Goal: Information Seeking & Learning: Learn about a topic

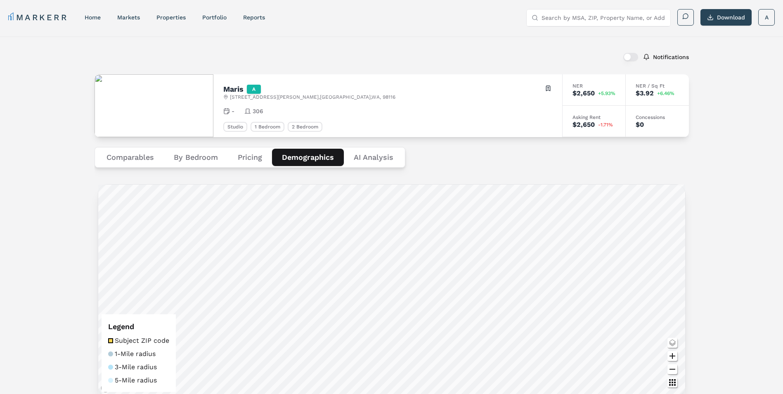
click at [552, 17] on input "Search by MSA, ZIP, Property Name, or Address" at bounding box center [603, 17] width 124 height 17
type input "46204"
click at [572, 32] on div "46204, [GEOGRAPHIC_DATA], [US_STATE]" at bounding box center [589, 37] width 113 height 17
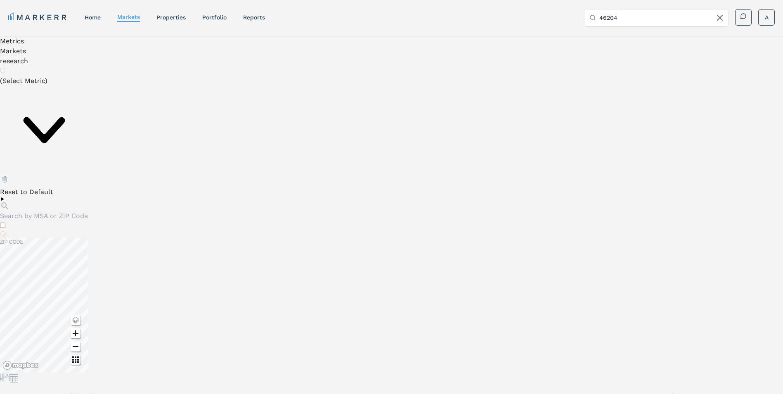
click at [34, 47] on li "Markets" at bounding box center [44, 51] width 88 height 10
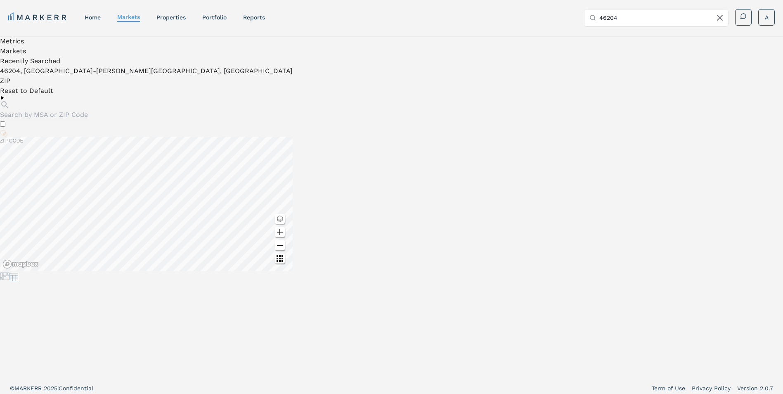
click at [18, 45] on li "Metrics" at bounding box center [146, 41] width 293 height 10
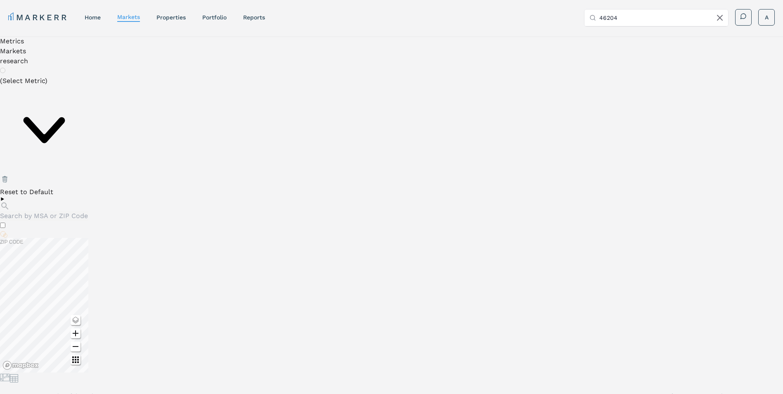
click at [43, 82] on div "(Select Metric)" at bounding box center [44, 125] width 88 height 98
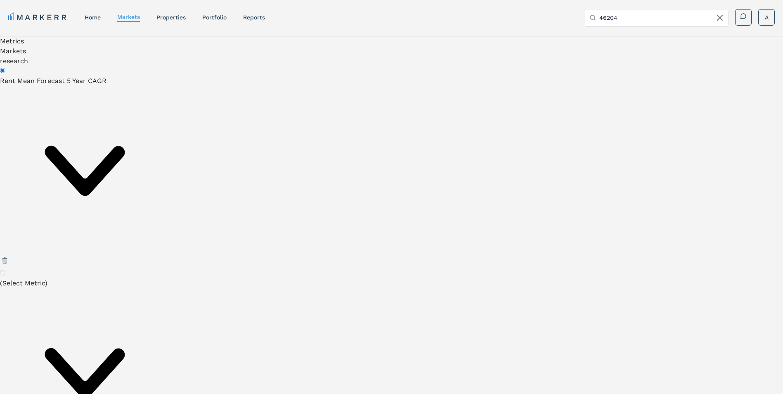
click at [98, 89] on div "Rent Mean Forecast 5 Year CAGR" at bounding box center [85, 166] width 170 height 180
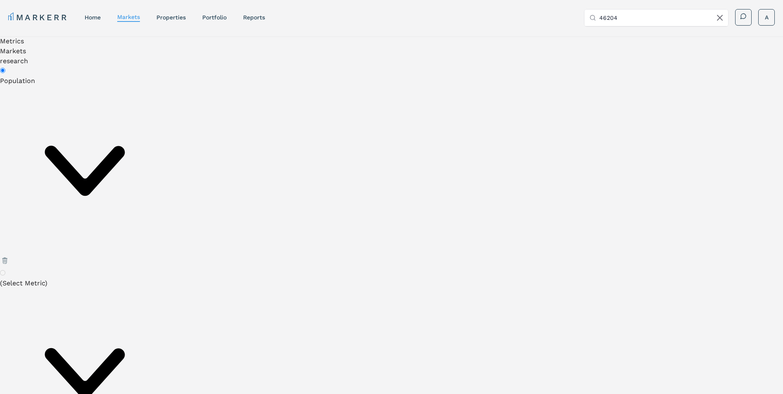
click at [66, 278] on div "(Select Metric)" at bounding box center [85, 368] width 170 height 180
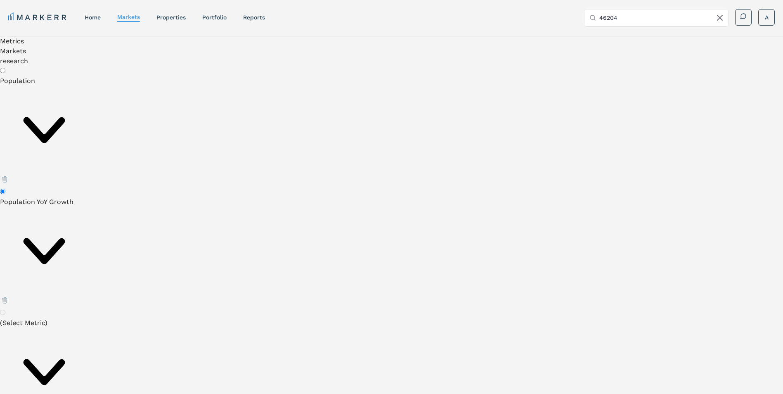
click at [79, 318] on div "(Select Metric)" at bounding box center [44, 367] width 88 height 98
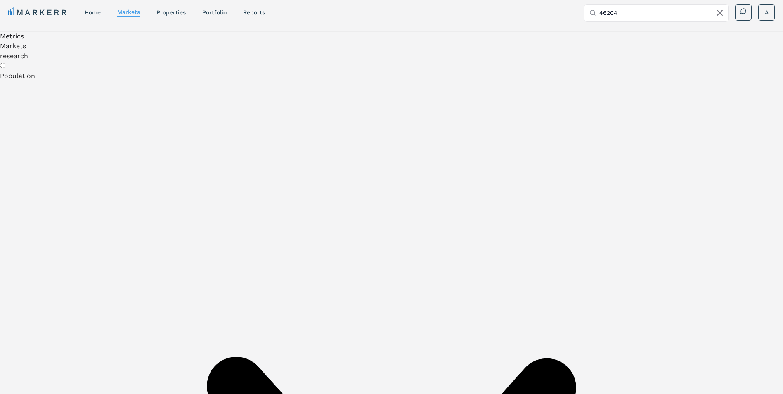
scroll to position [429, 0]
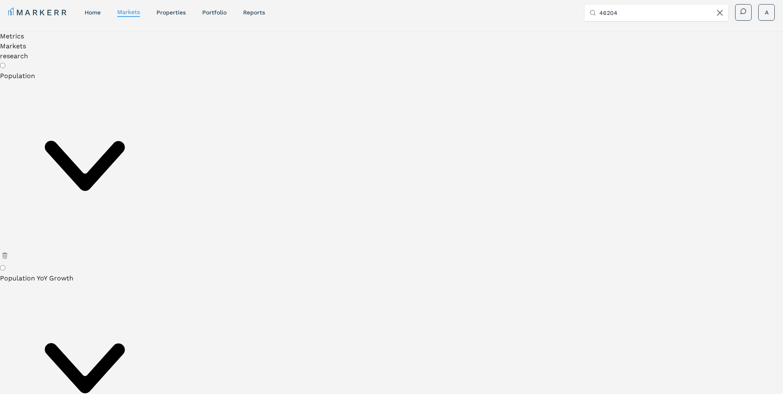
click at [5, 265] on input "Population YoY Growth" at bounding box center [2, 267] width 5 height 5
radio input "true"
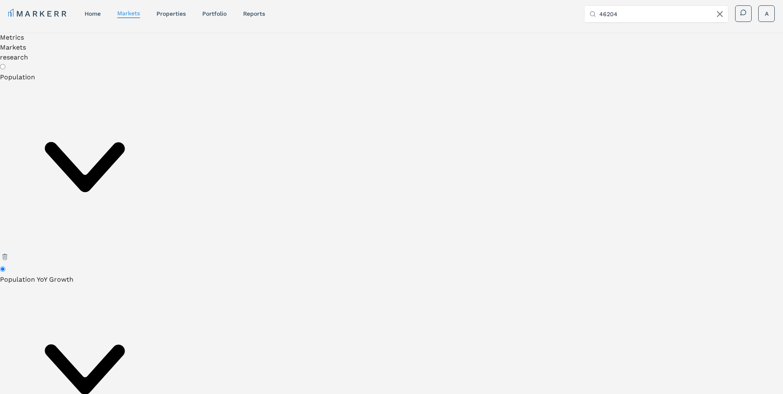
scroll to position [0, 0]
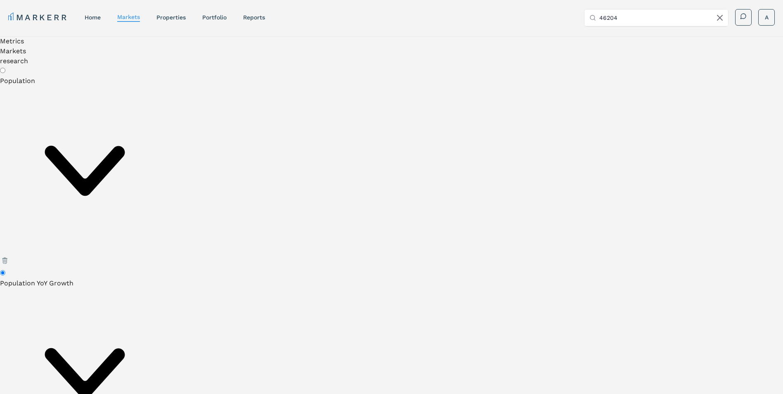
click at [5, 73] on input "Population" at bounding box center [2, 70] width 5 height 5
radio input "true"
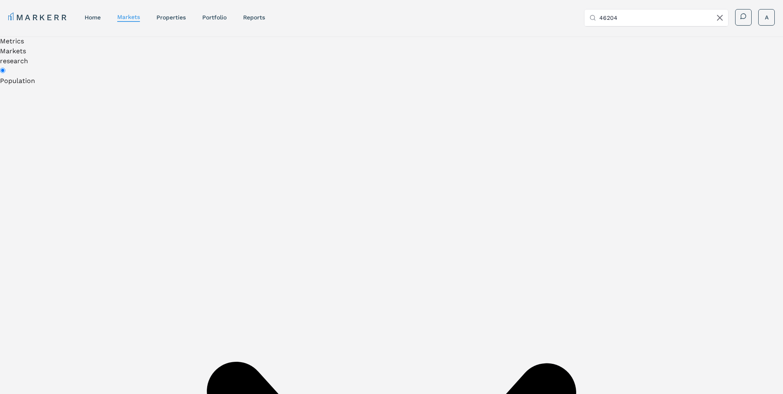
scroll to position [28, 0]
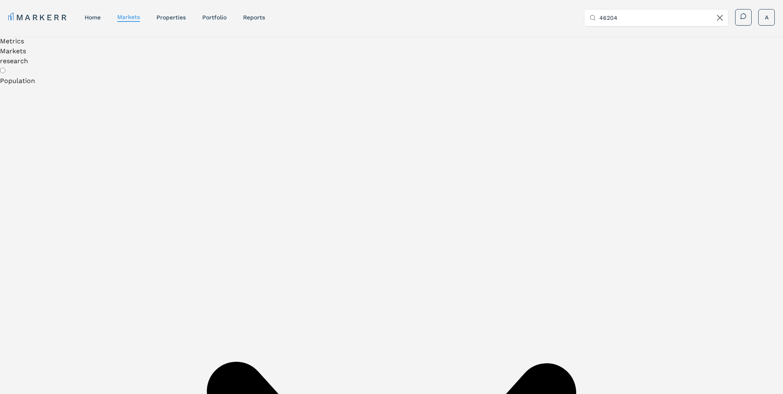
scroll to position [28, 0]
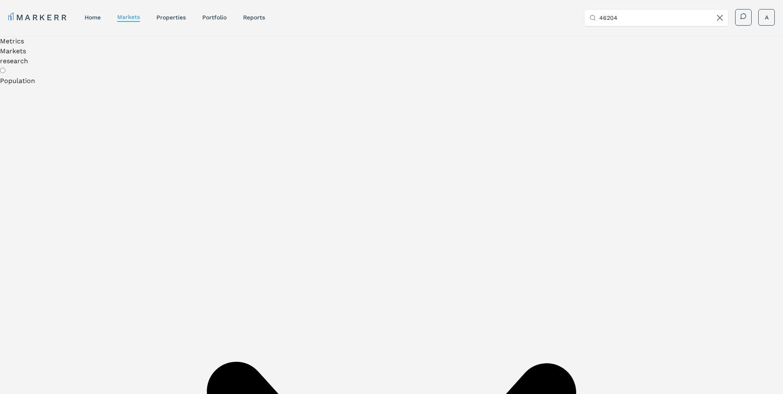
scroll to position [28, 0]
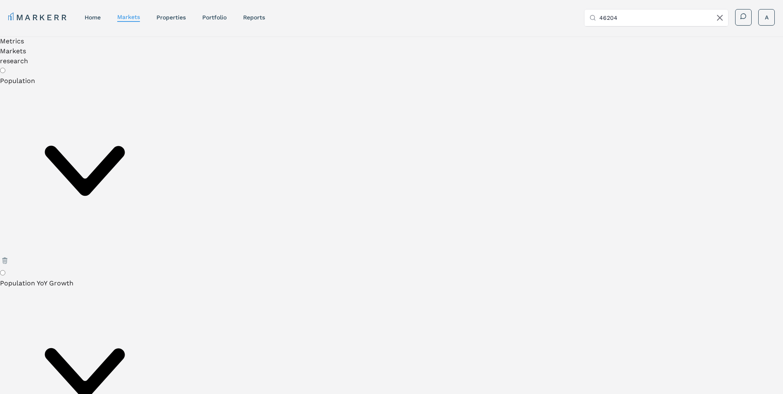
radio input "true"
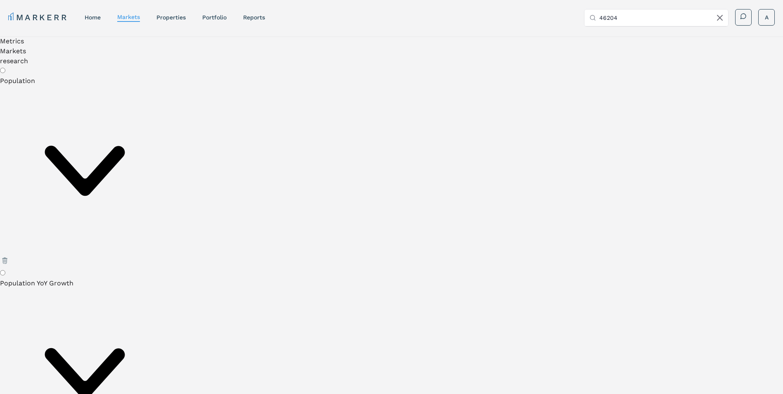
scroll to position [330, 0]
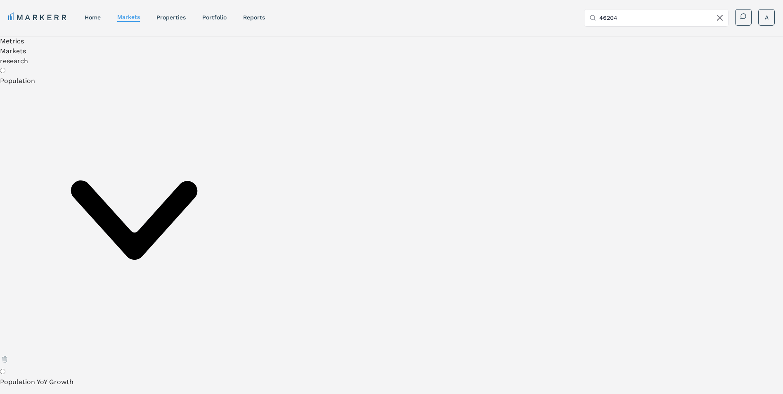
scroll to position [83, 0]
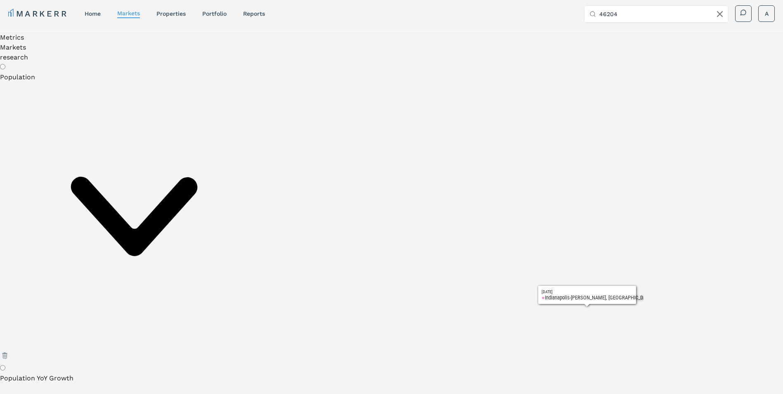
scroll to position [5, 0]
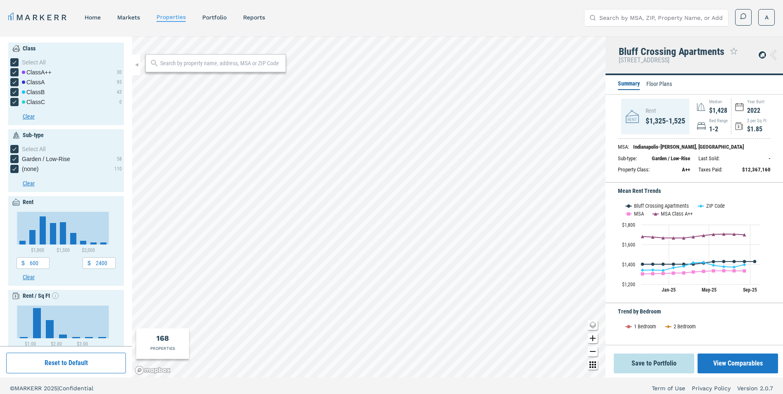
click at [775, 58] on icon at bounding box center [773, 55] width 6 height 10
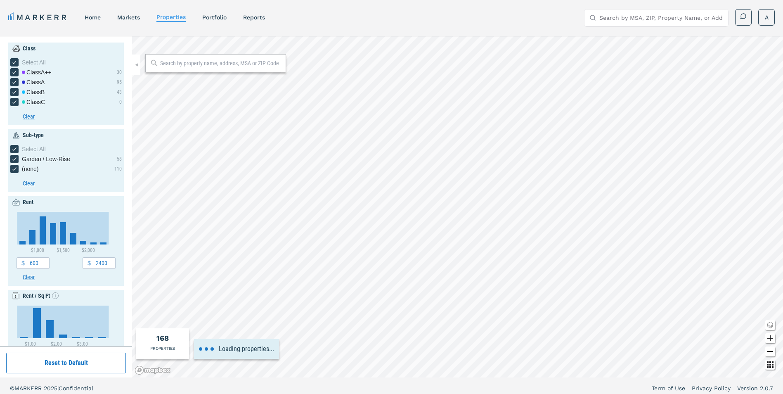
type input "200"
type input "2600"
type input "1950"
type input "2030"
type input "0"
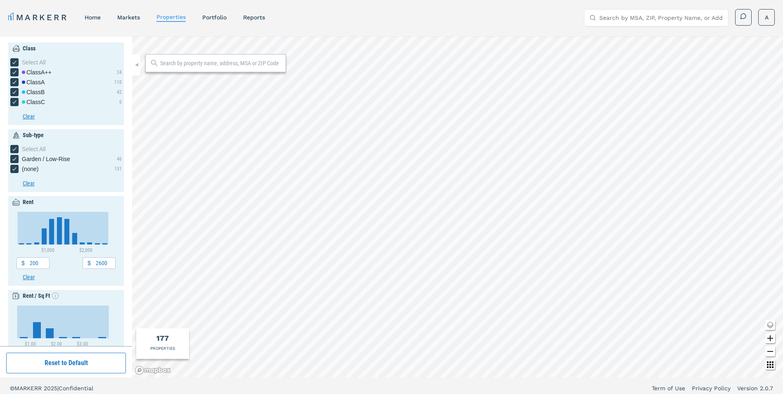
type input "5000"
type input "0"
type input "10"
type input "1860"
type input "2040"
